Goal: Information Seeking & Learning: Learn about a topic

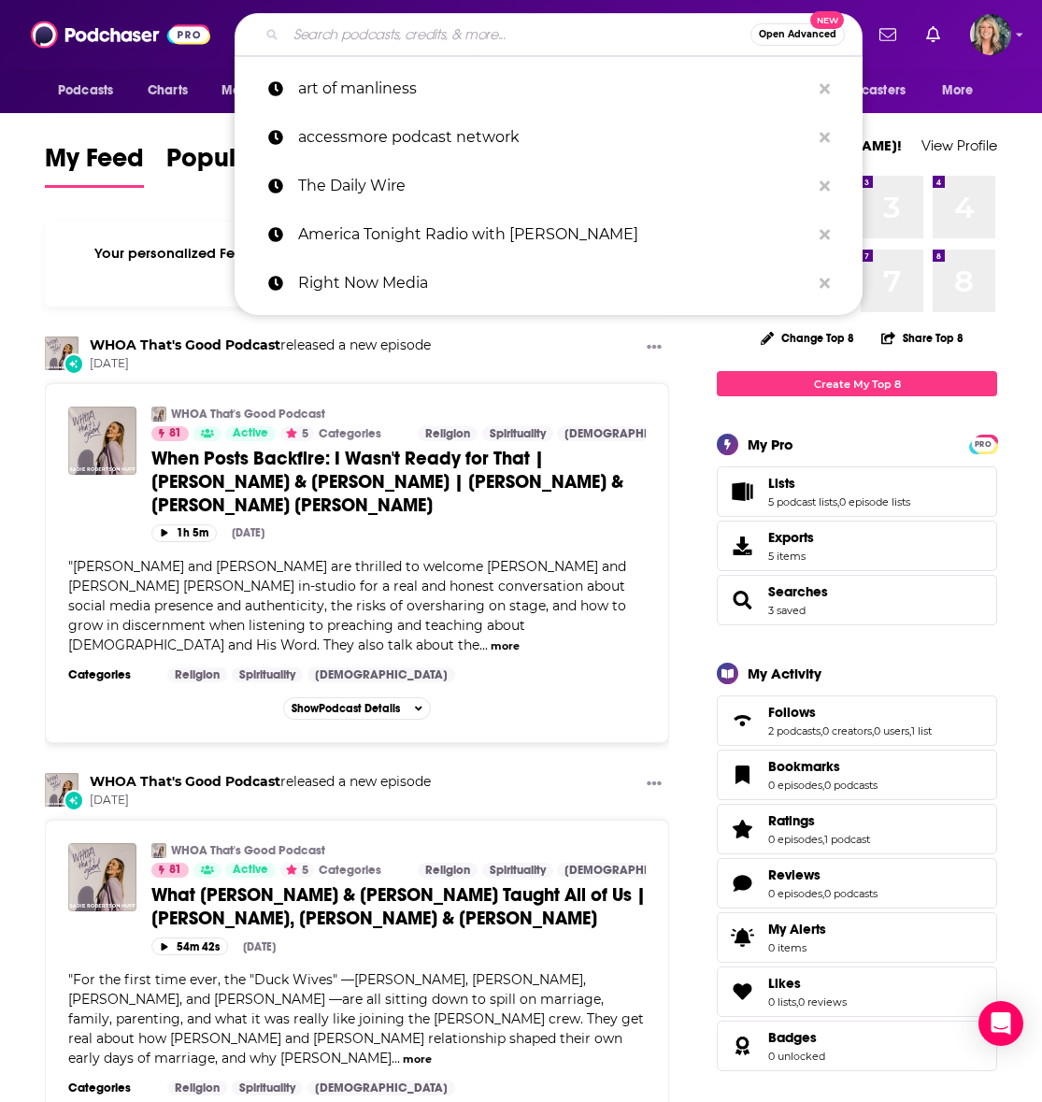
click at [341, 38] on input "Search podcasts, credits, & more..." at bounding box center [518, 35] width 464 height 30
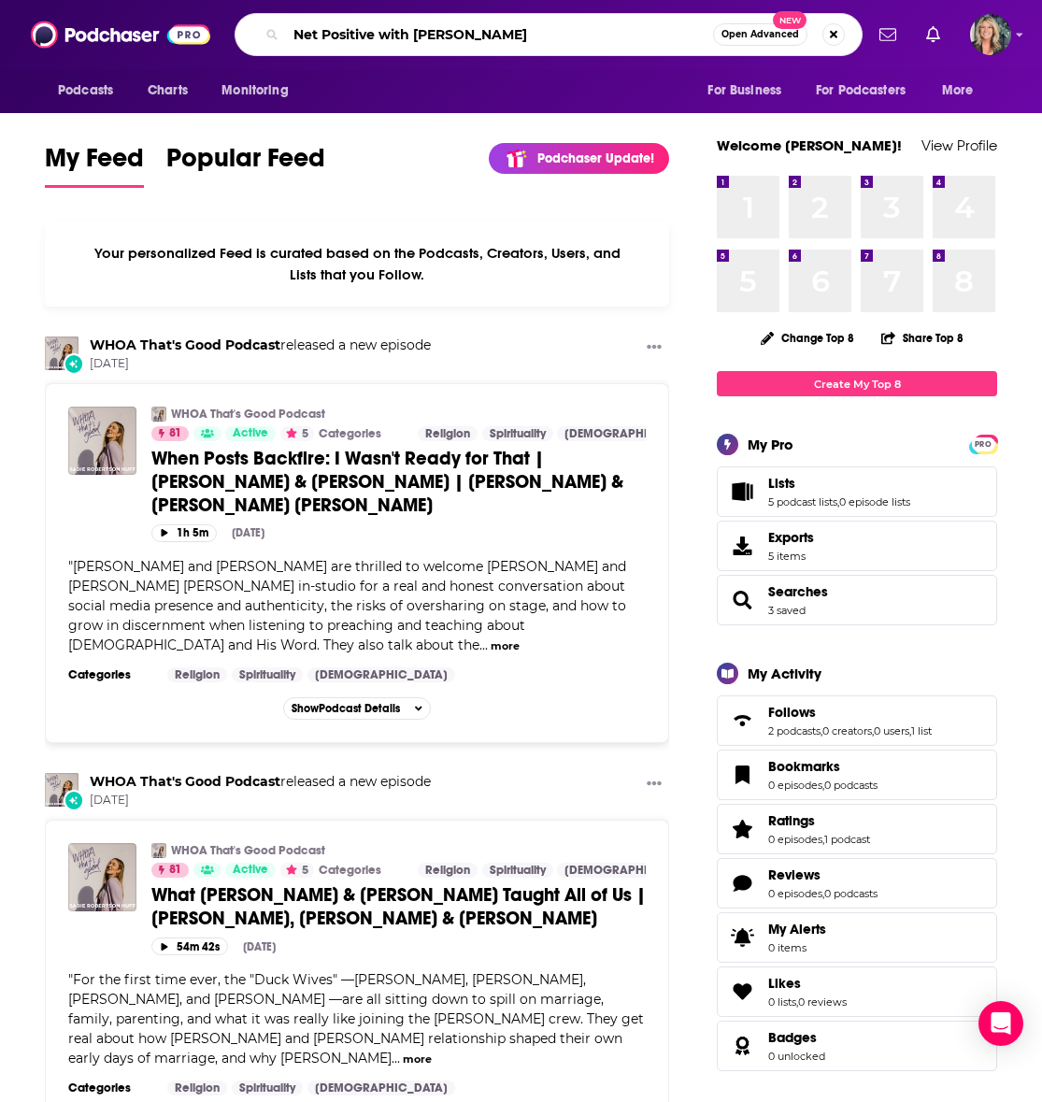
type input "Net Positive with [PERSON_NAME]"
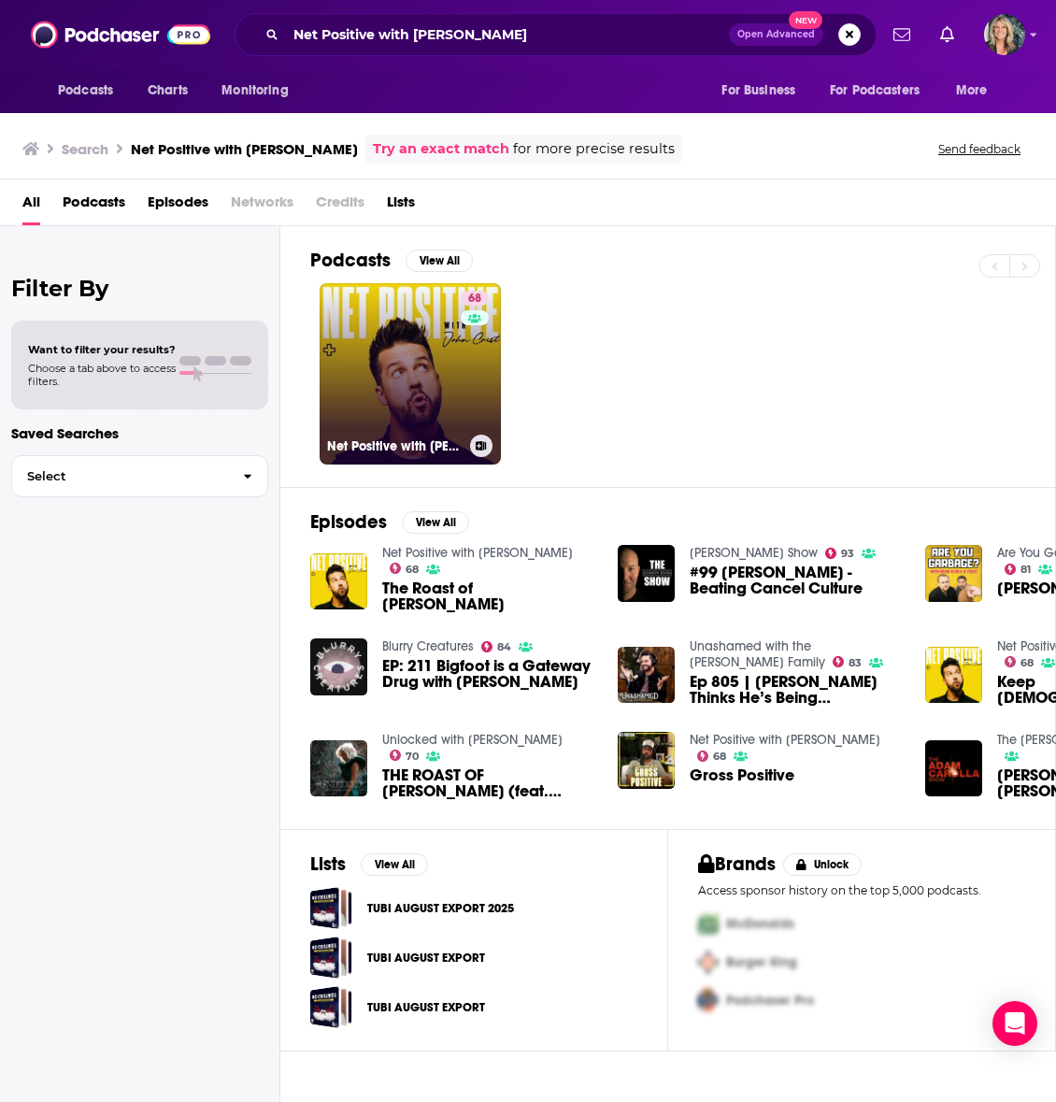
click at [446, 367] on link "68 Net Positive with [PERSON_NAME]" at bounding box center [410, 373] width 181 height 181
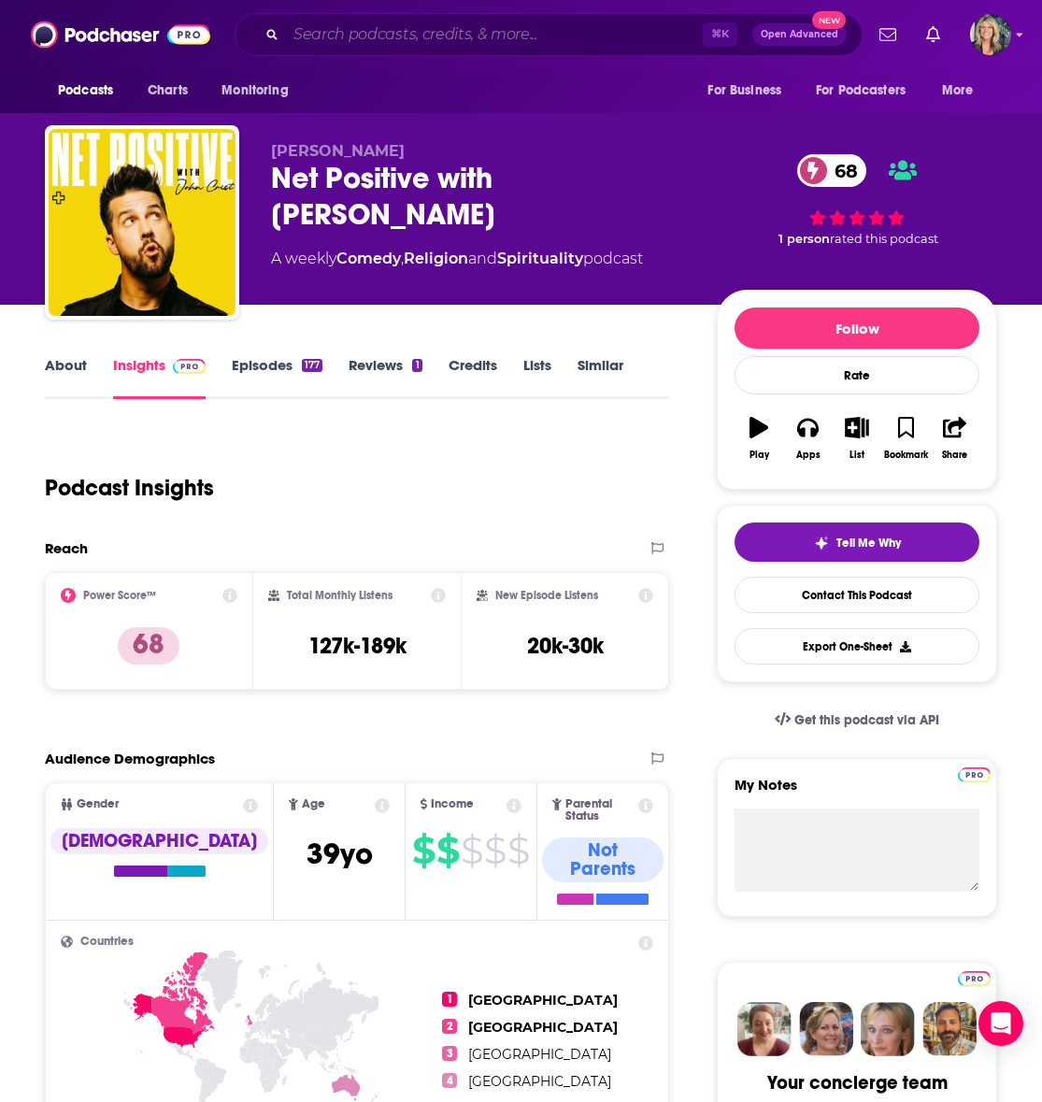
click at [342, 33] on input "Search podcasts, credits, & more..." at bounding box center [494, 35] width 417 height 30
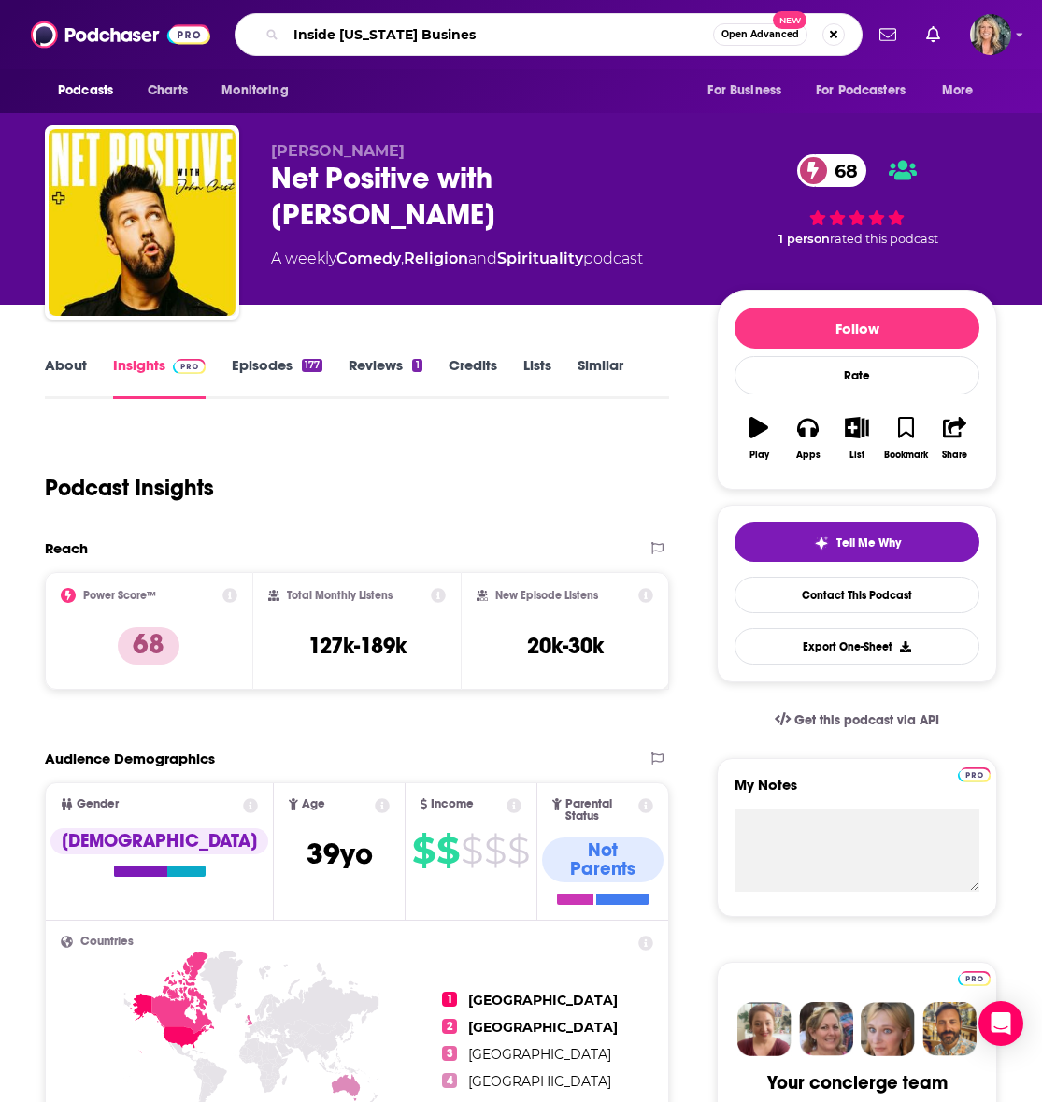
type input "Inside [US_STATE] Business"
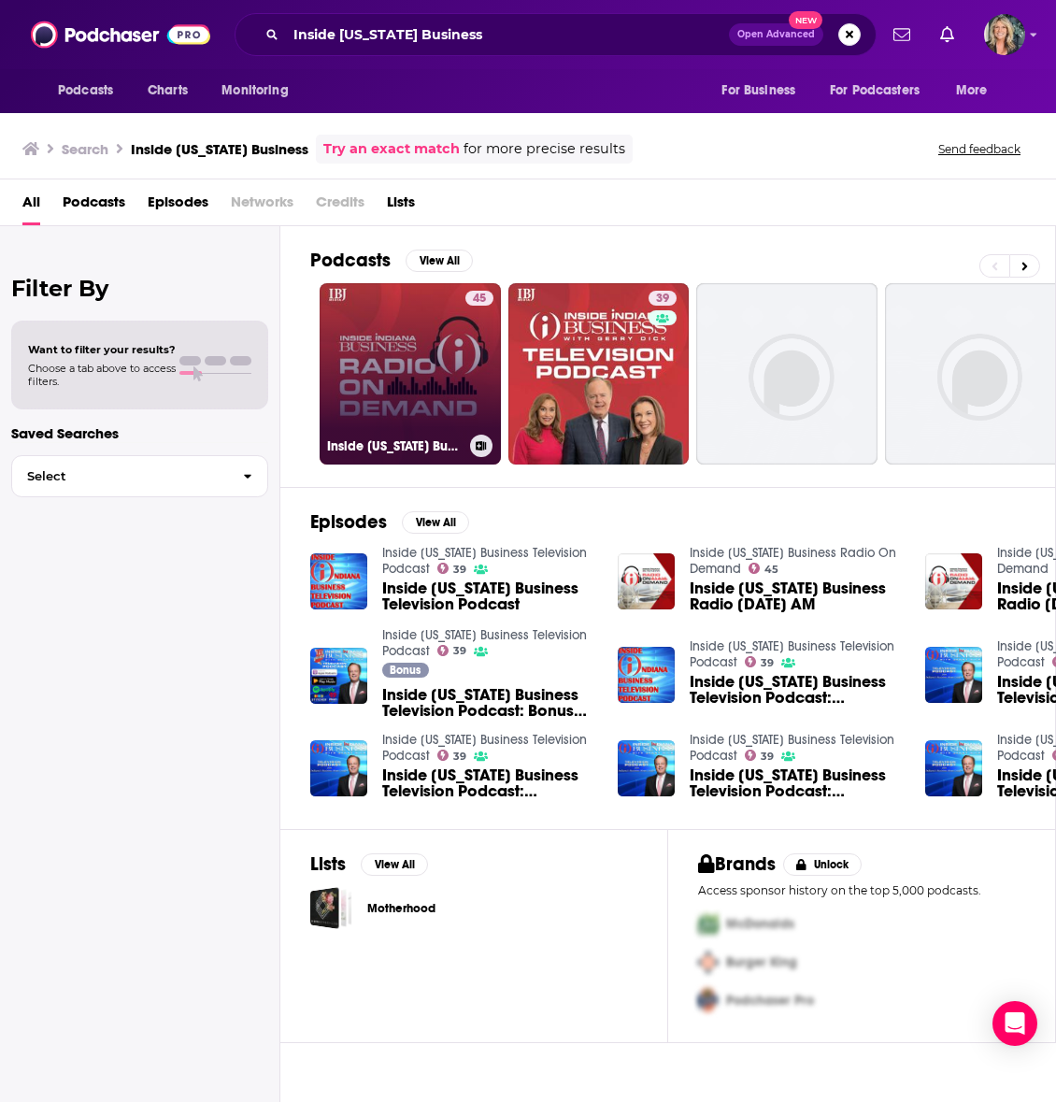
click at [431, 369] on link "45 Inside [US_STATE] Business Radio On Demand" at bounding box center [410, 373] width 181 height 181
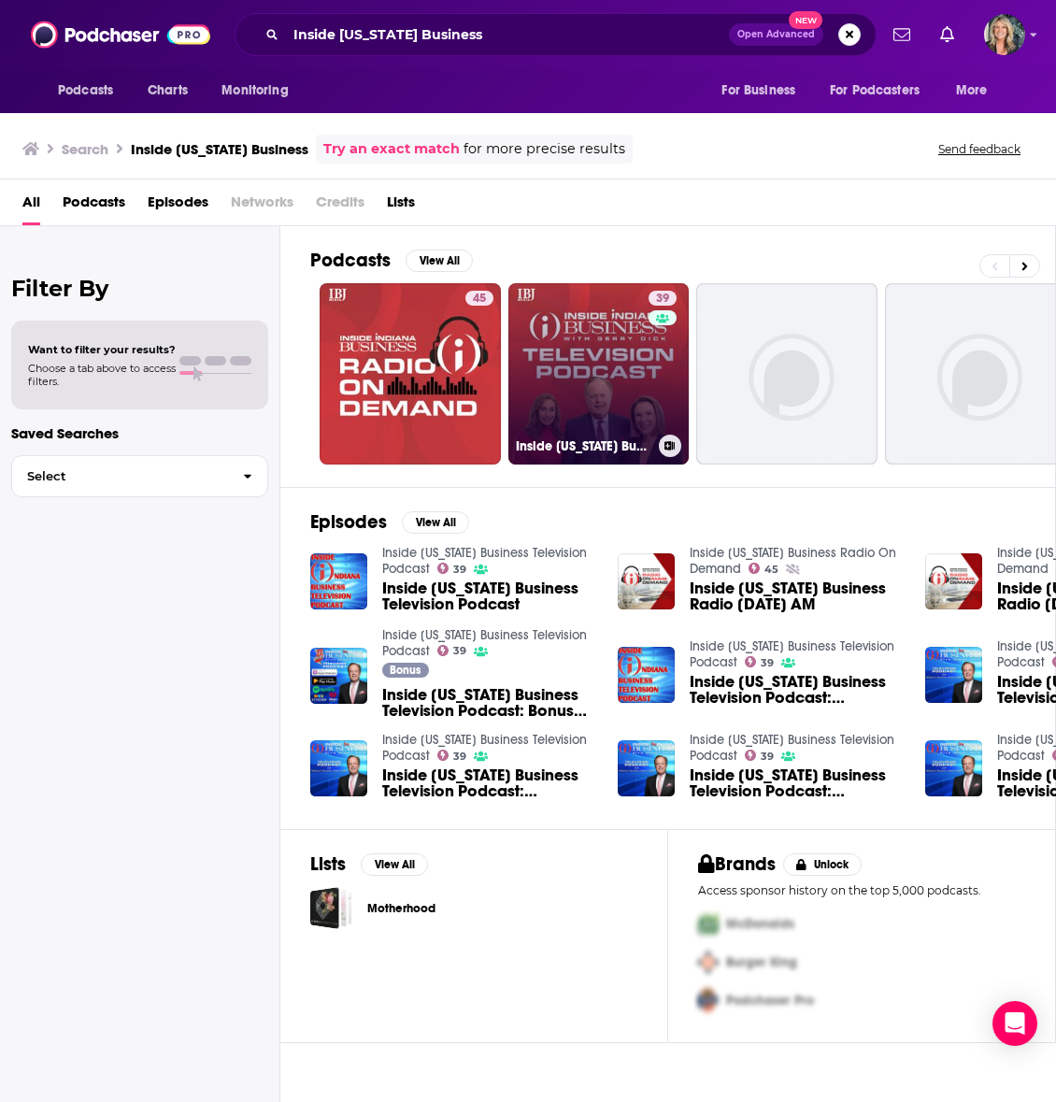
click at [595, 364] on link "39 Inside [US_STATE] Business Television Podcast" at bounding box center [598, 373] width 181 height 181
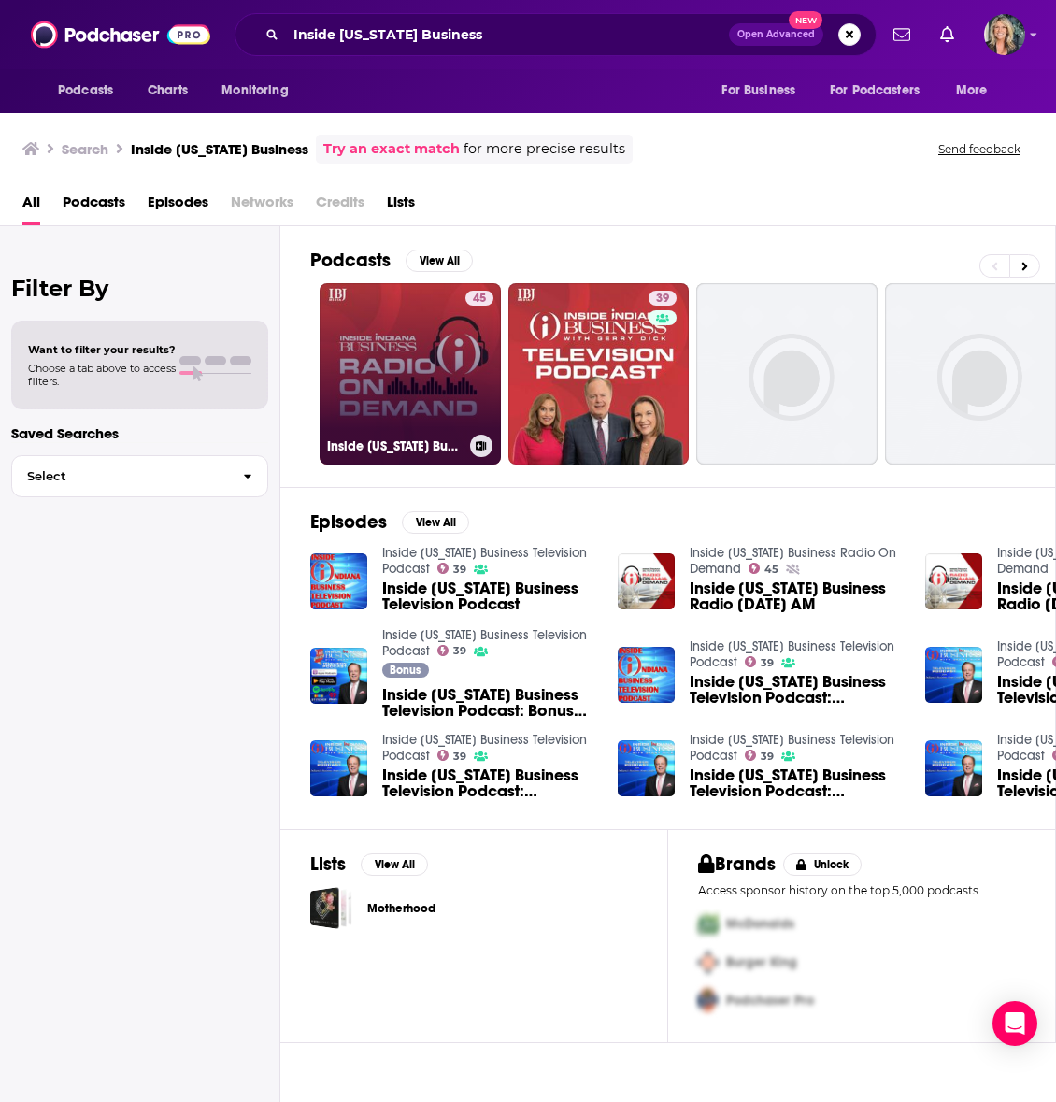
click at [406, 364] on link "45 Inside [US_STATE] Business Radio On Demand" at bounding box center [410, 373] width 181 height 181
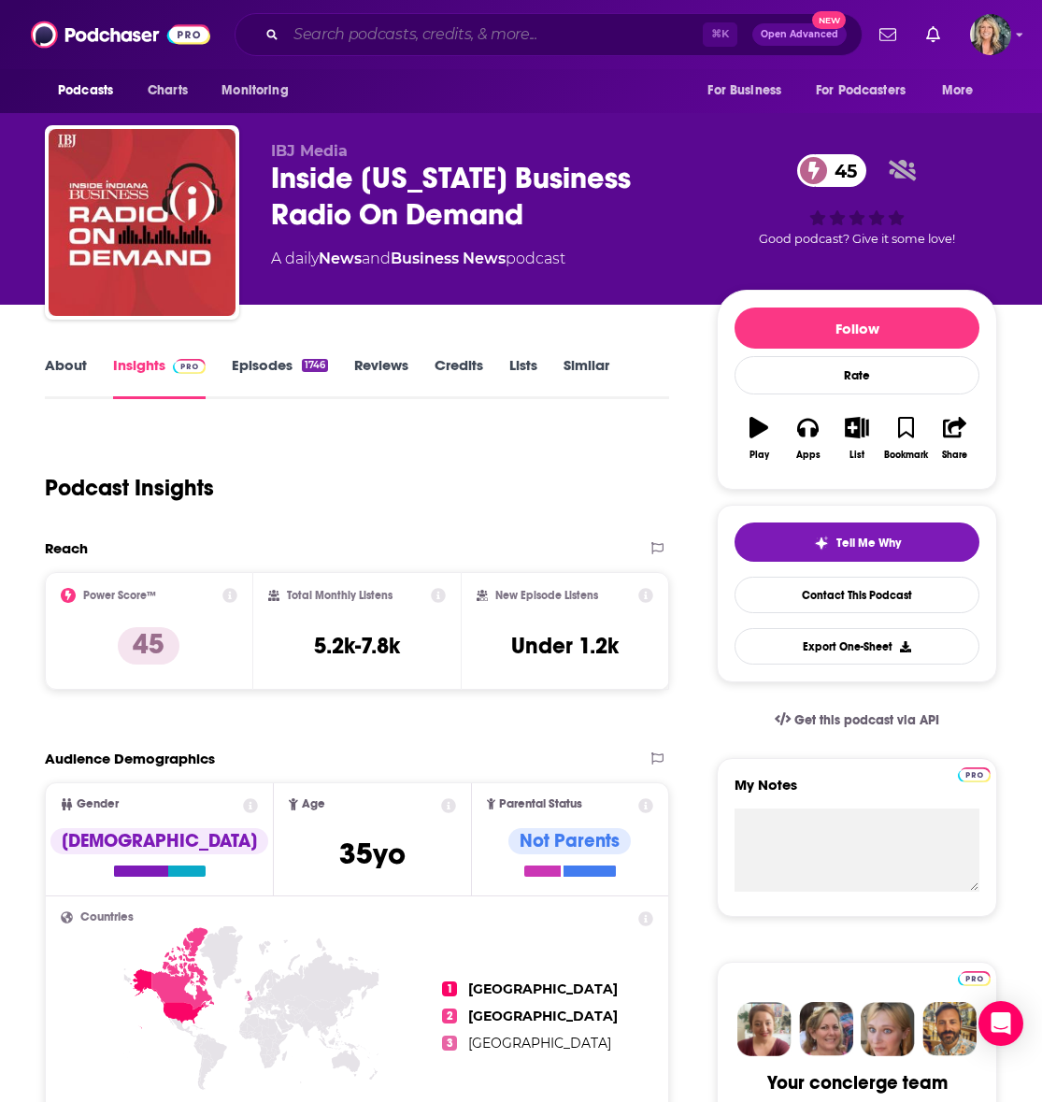
click at [321, 40] on input "Search podcasts, credits, & more..." at bounding box center [494, 35] width 417 height 30
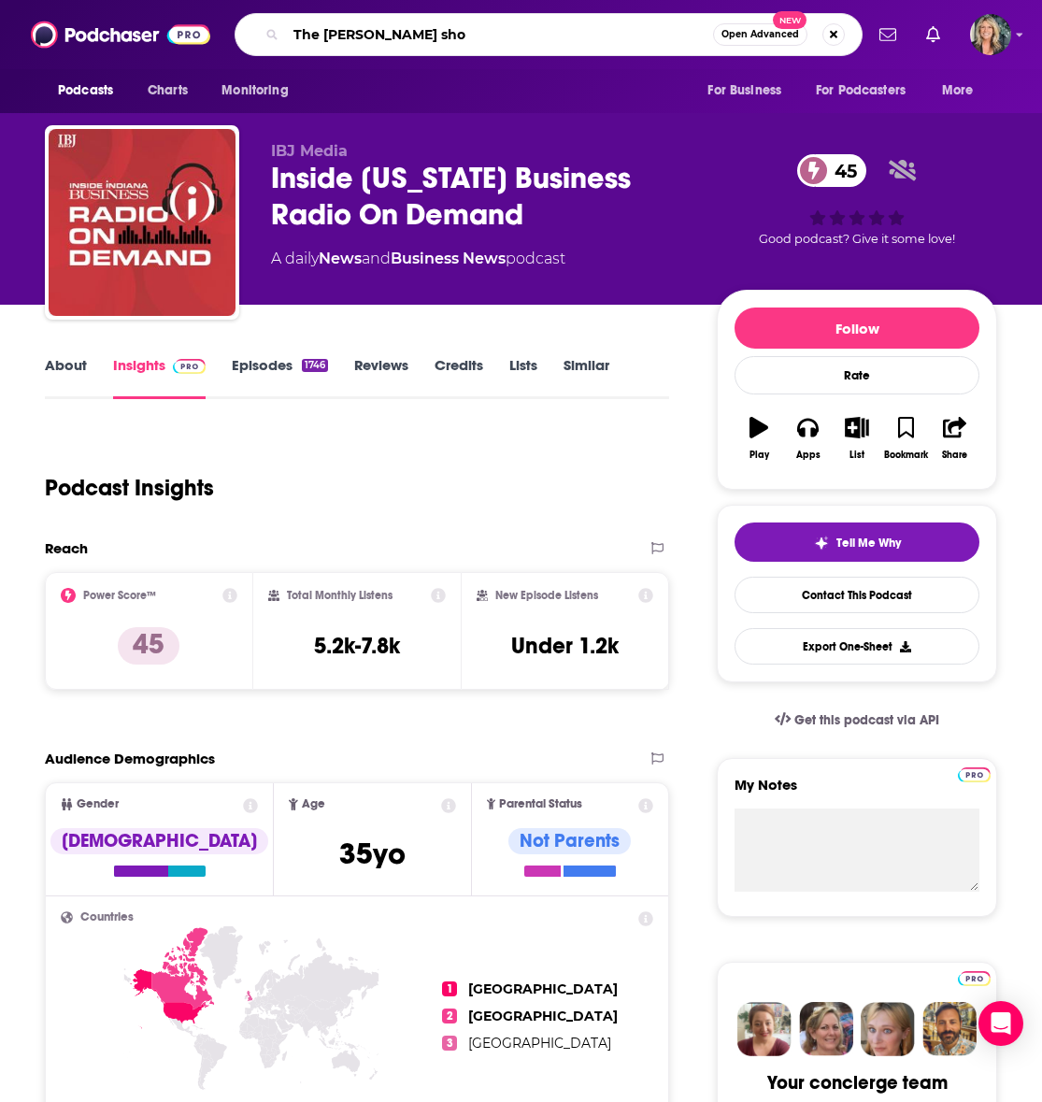
type input "The [PERSON_NAME] show"
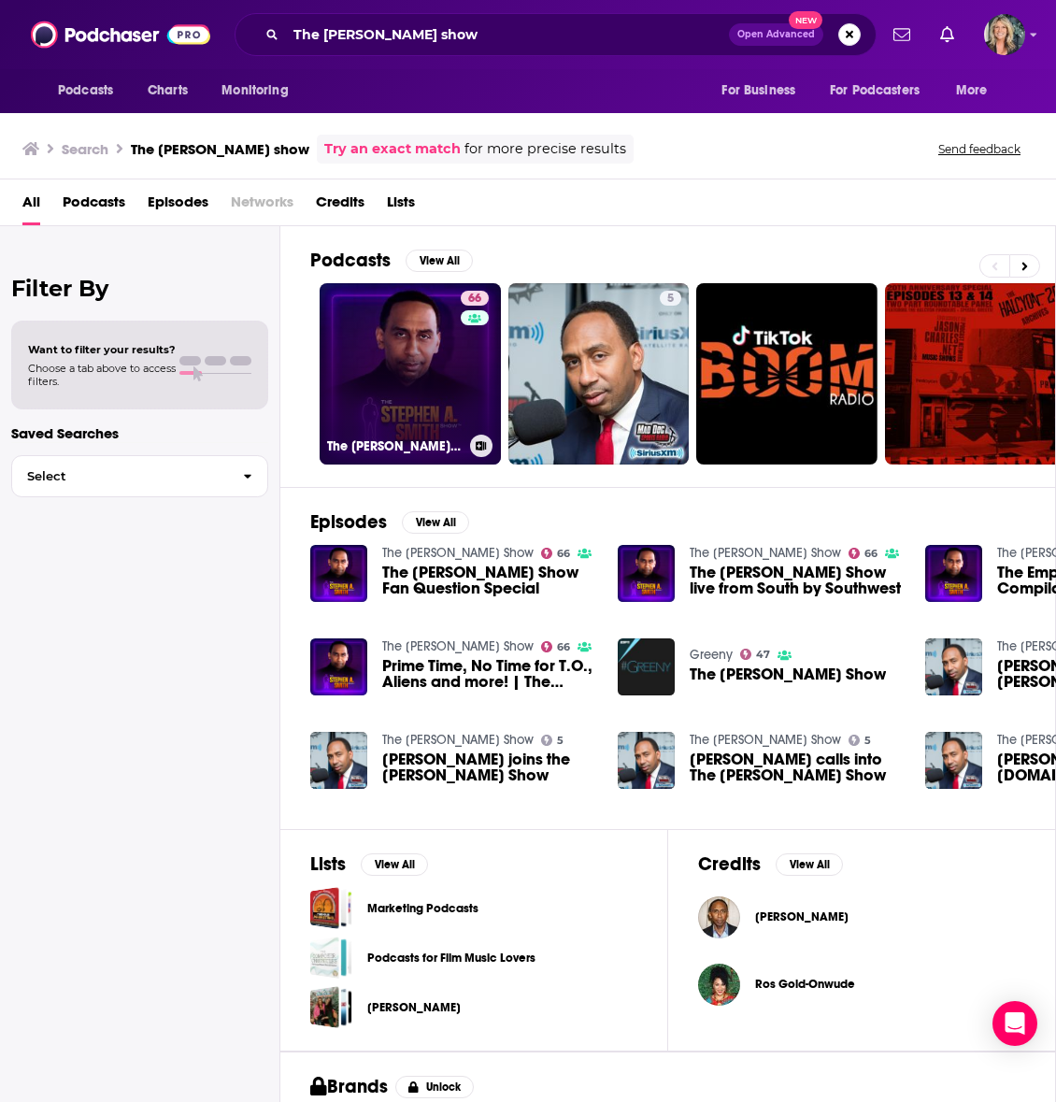
click at [413, 350] on link "66 The [PERSON_NAME] Show" at bounding box center [410, 373] width 181 height 181
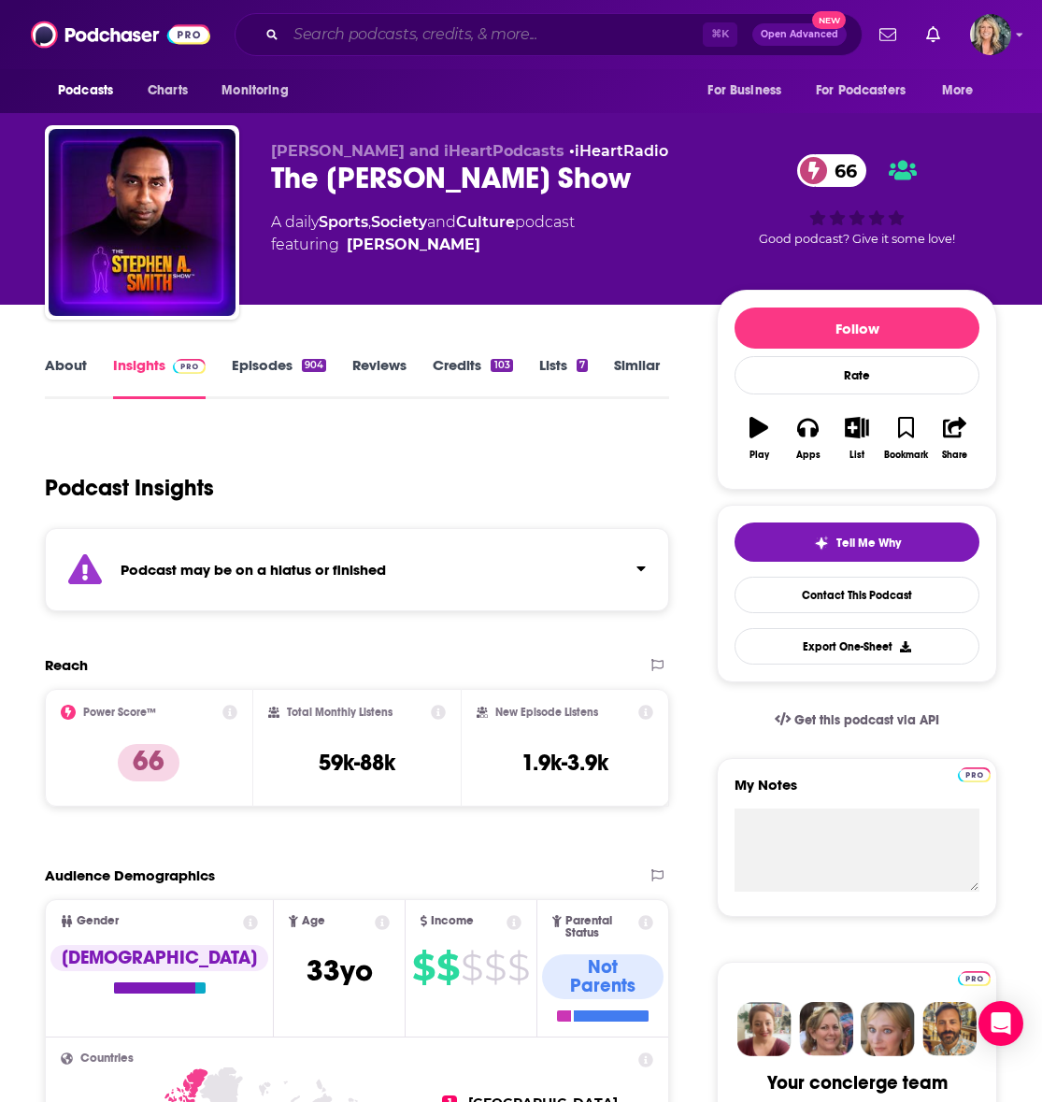
click at [420, 37] on input "Search podcasts, credits, & more..." at bounding box center [494, 35] width 417 height 30
click at [558, 447] on div "Podcast Insights" at bounding box center [349, 476] width 609 height 95
